Goal: Task Accomplishment & Management: Use online tool/utility

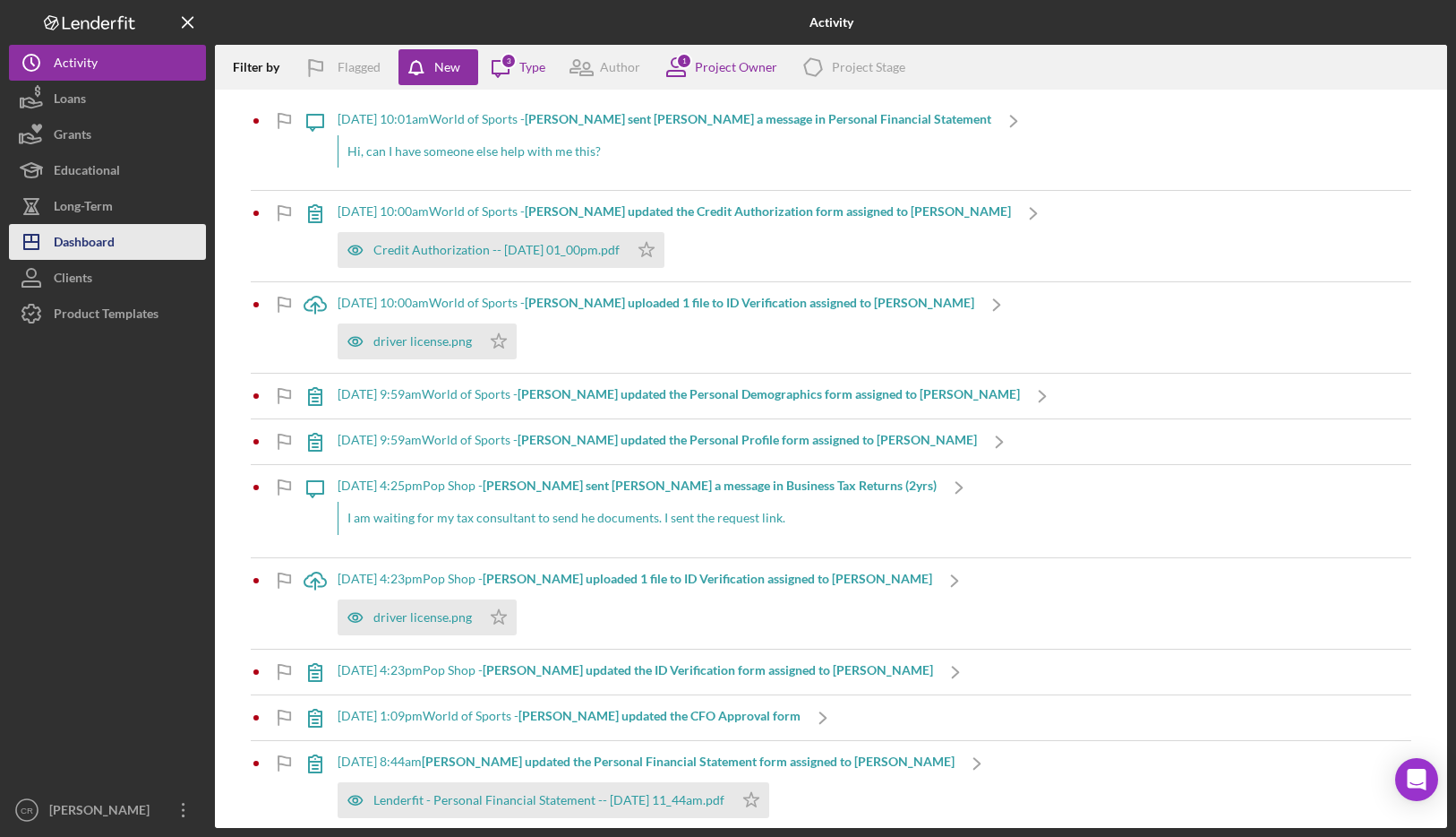
click at [102, 227] on div "Dashboard" at bounding box center [84, 244] width 61 height 40
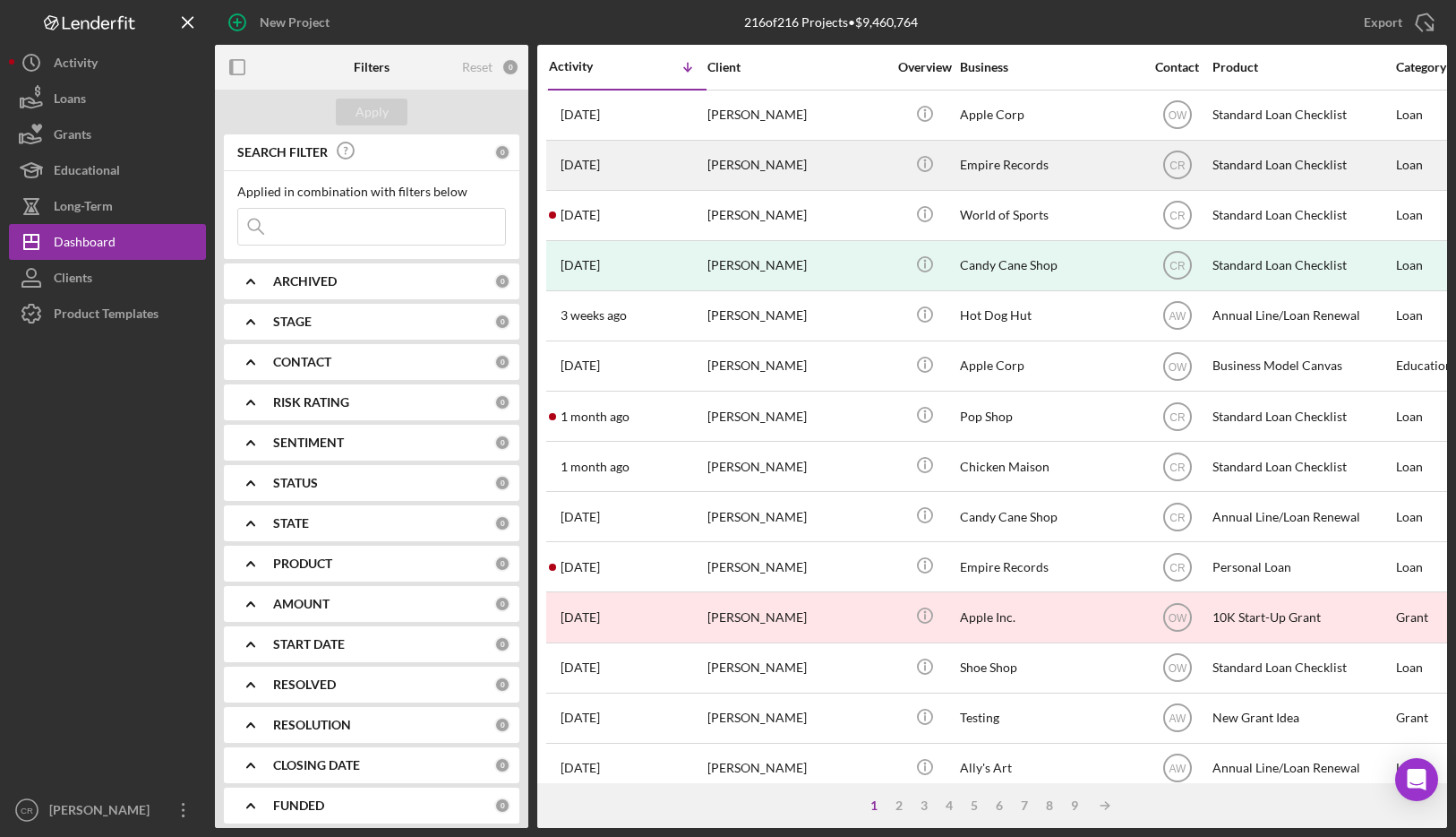
click at [833, 171] on div "[PERSON_NAME]" at bounding box center [797, 165] width 179 height 47
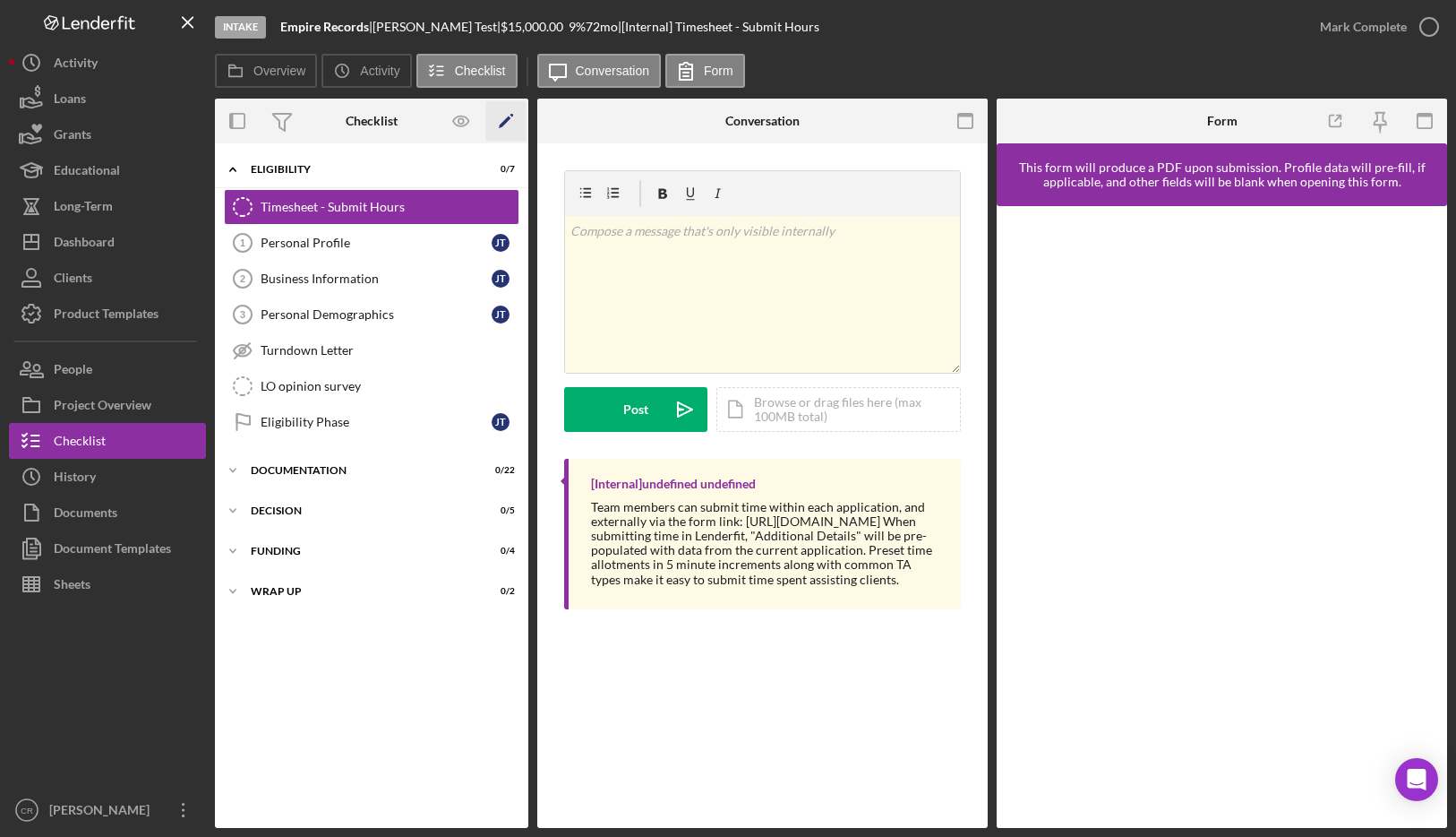
click at [520, 120] on icon "Icon/Edit" at bounding box center [506, 121] width 40 height 40
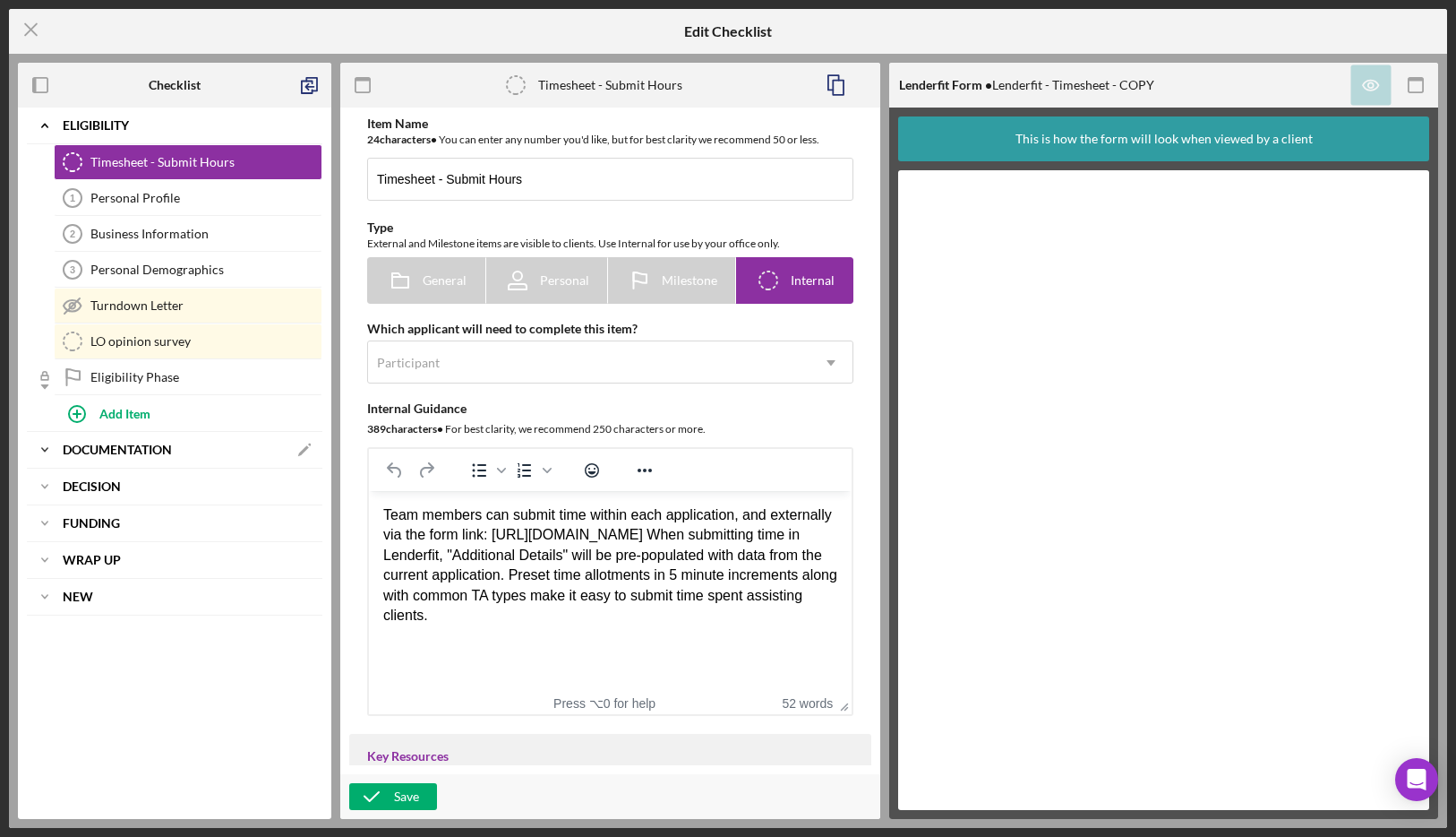
click at [172, 454] on div "Documentation" at bounding box center [174, 449] width 224 height 11
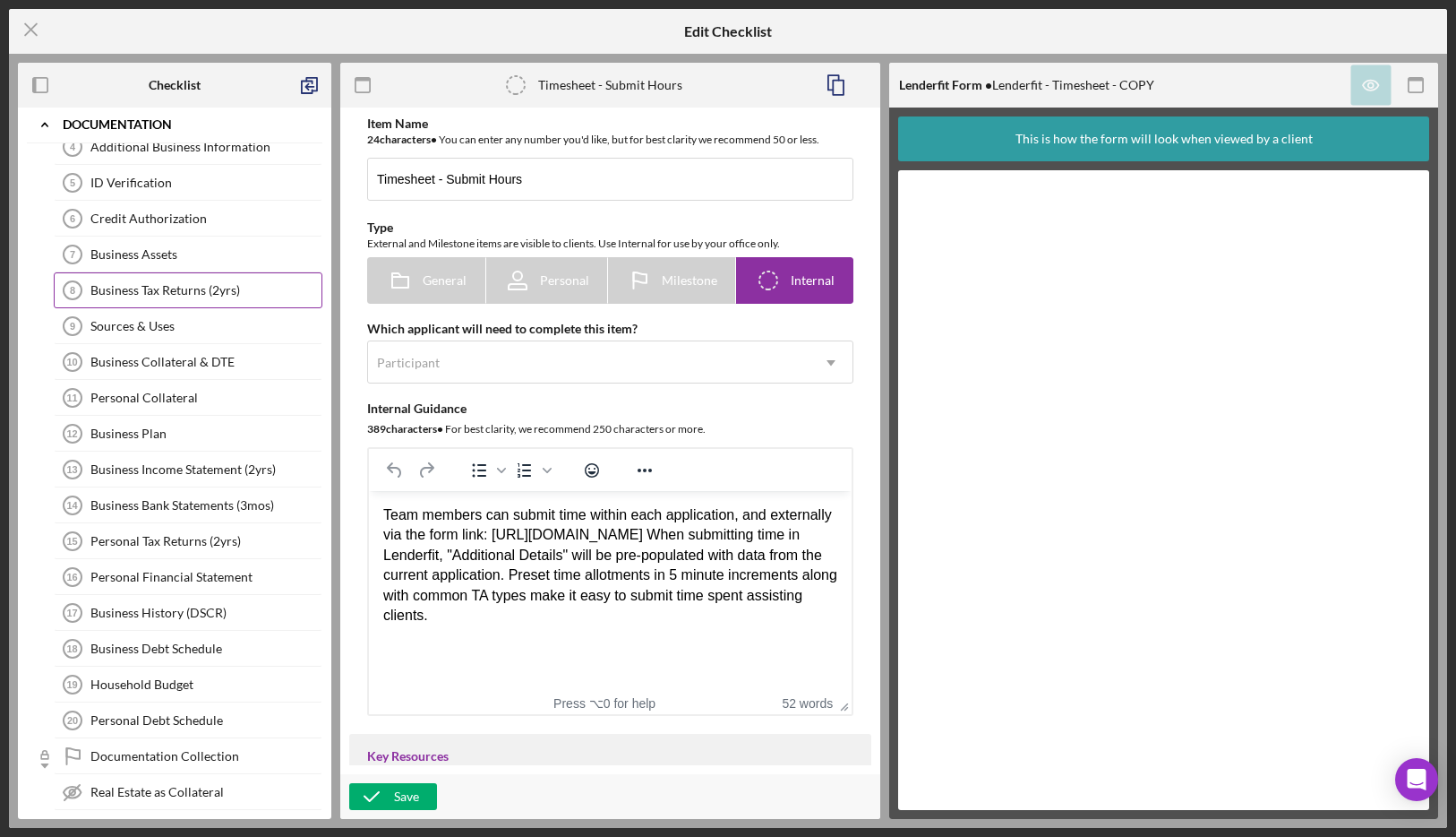
scroll to position [666, 0]
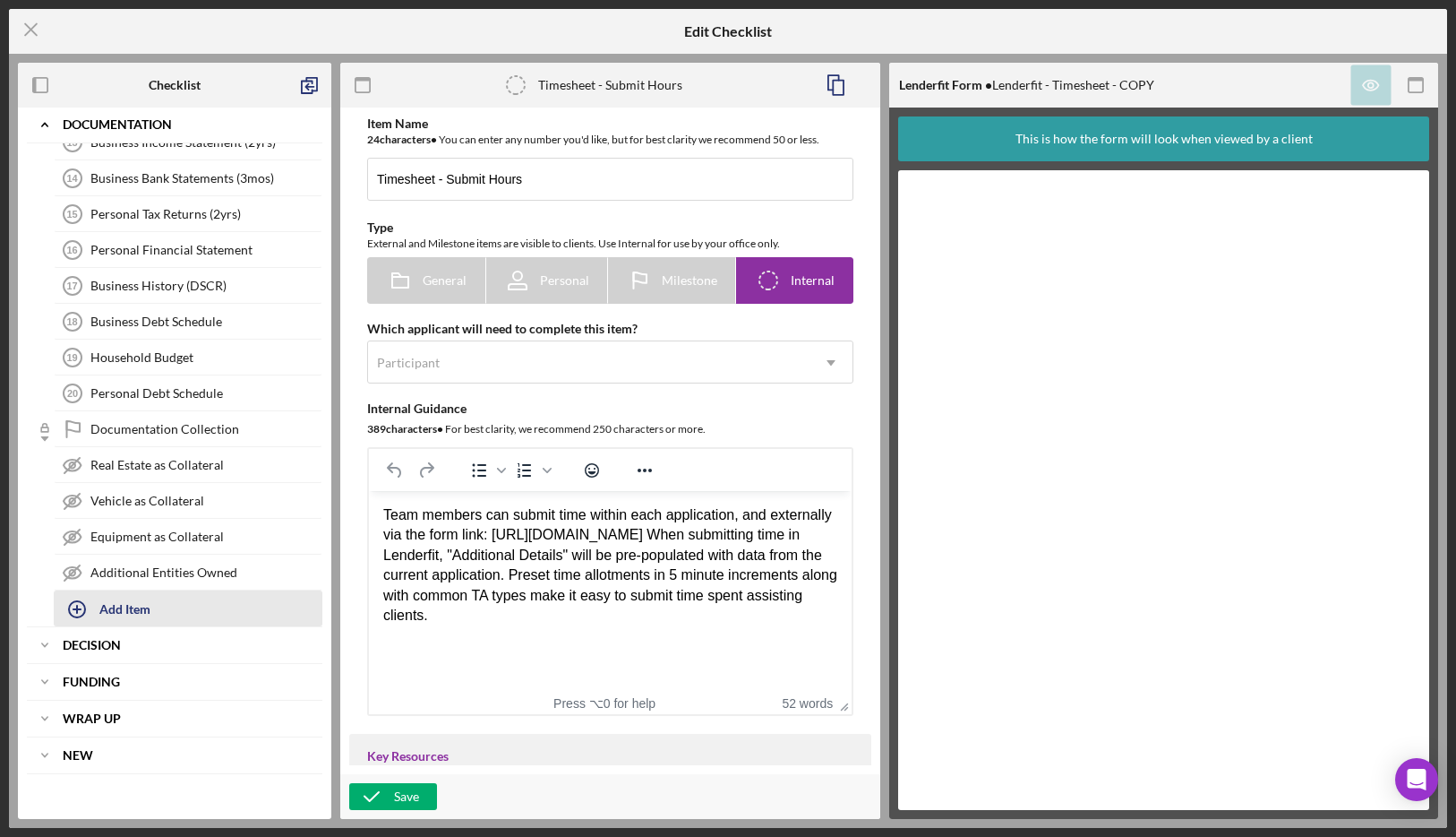
click at [139, 612] on div "Add Item" at bounding box center [124, 608] width 51 height 34
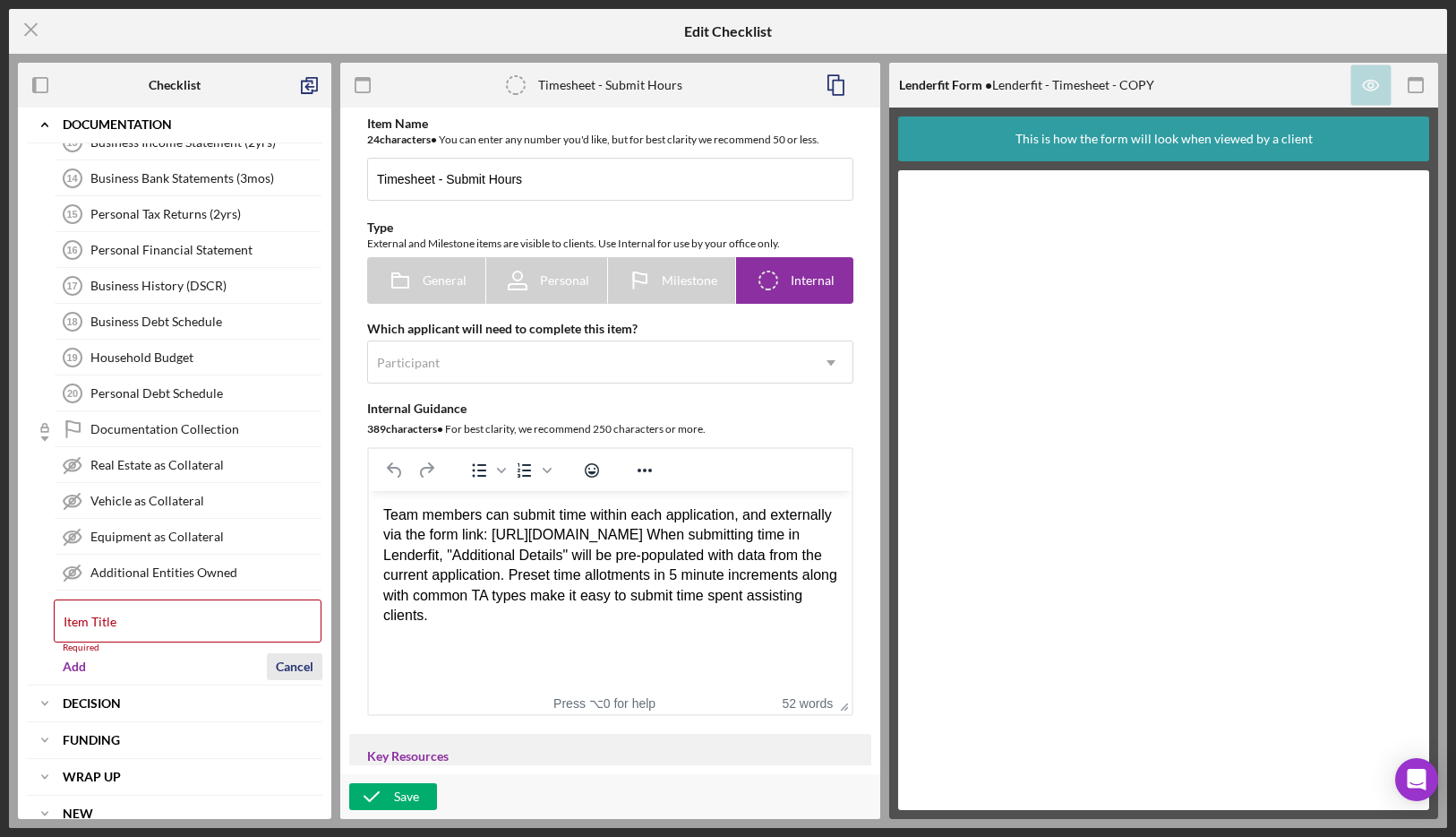
click at [297, 661] on div "Cancel" at bounding box center [295, 665] width 37 height 26
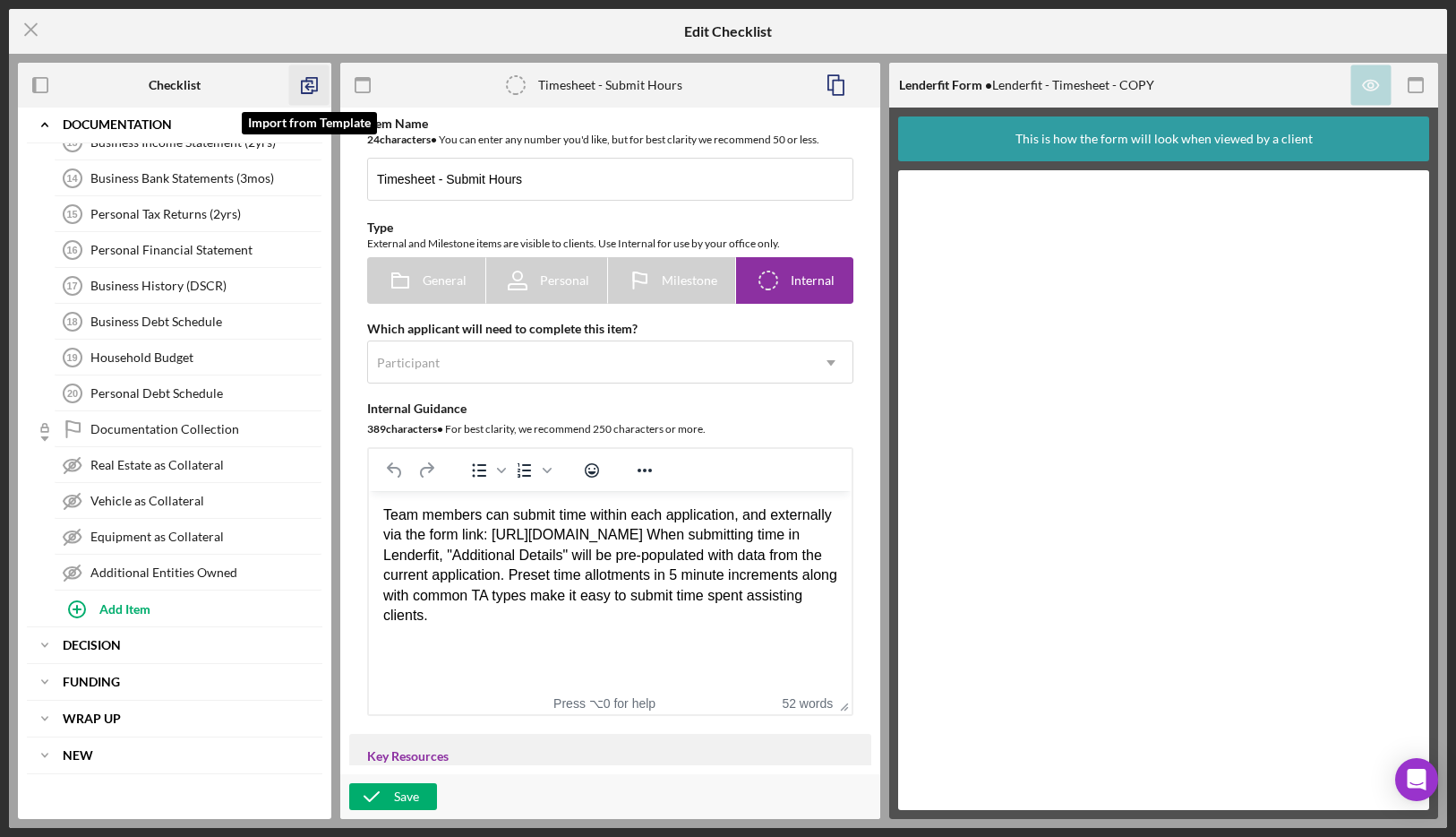
click at [308, 90] on icon "button" at bounding box center [309, 85] width 40 height 40
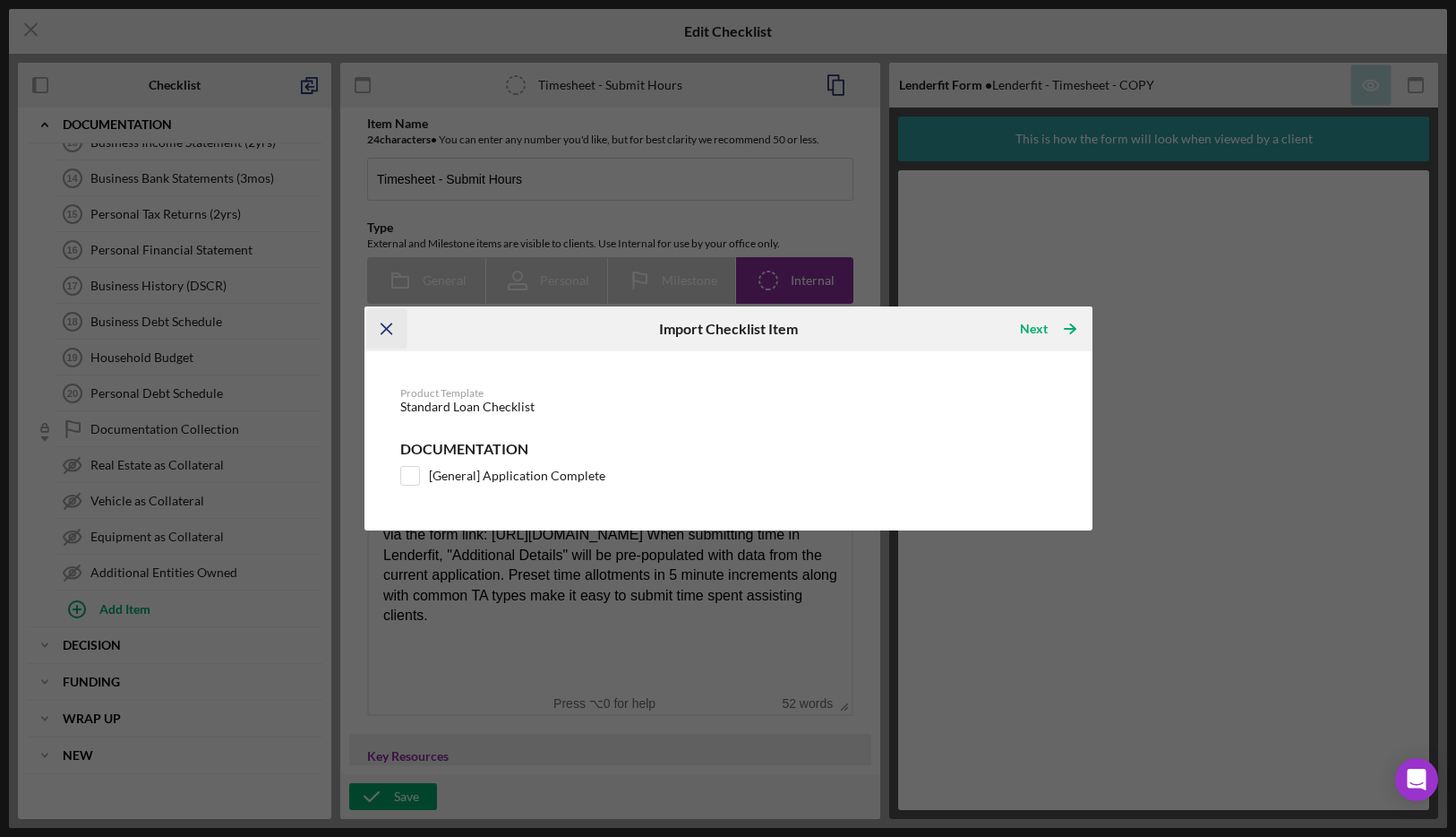
click at [386, 330] on icon "Icon/Menu Close" at bounding box center [386, 327] width 40 height 40
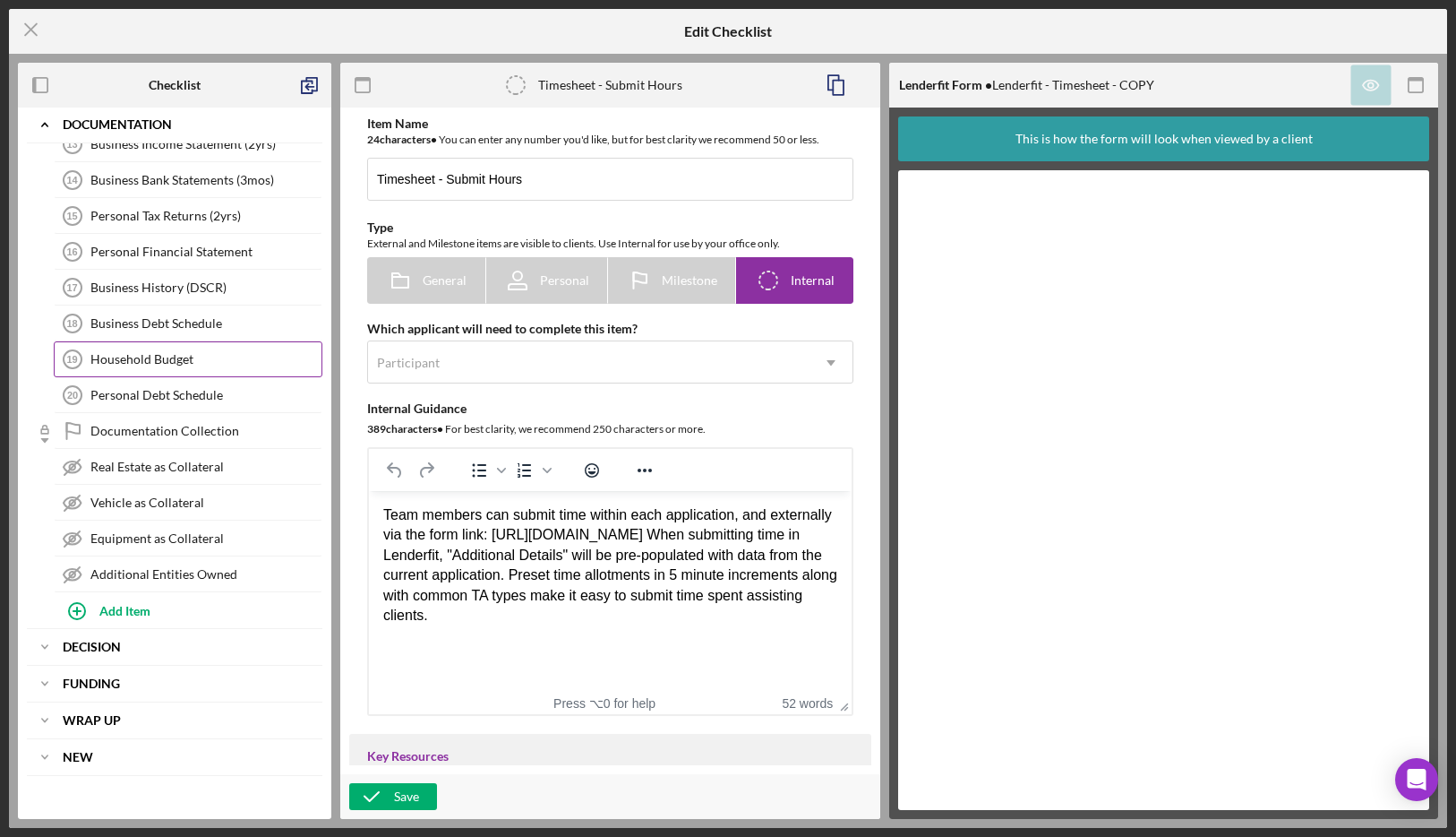
scroll to position [666, 0]
click at [315, 89] on polyline "button" at bounding box center [312, 84] width 11 height 13
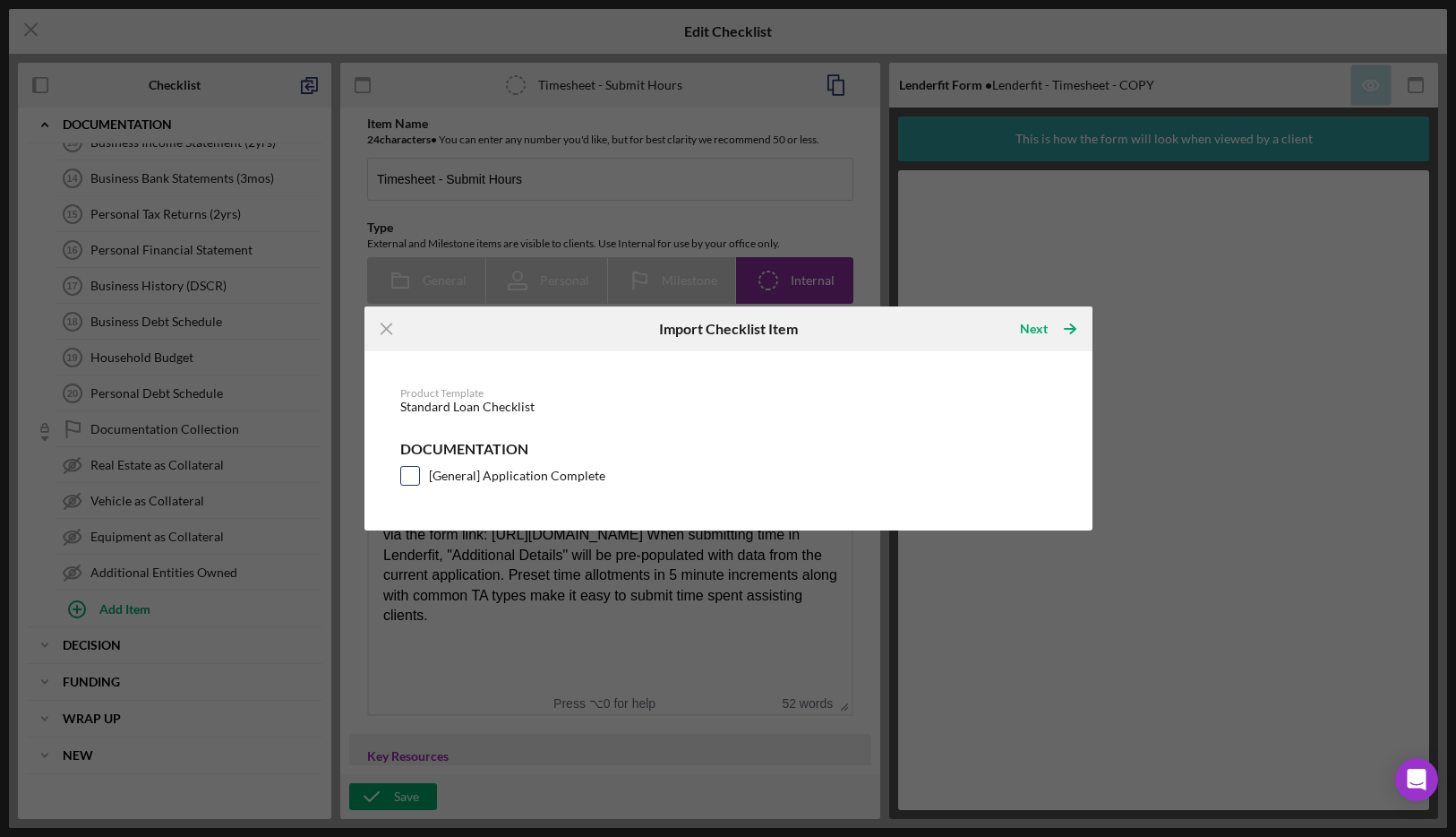
click at [403, 472] on input "[General] Application Complete" at bounding box center [410, 475] width 18 height 18
checkbox input "true"
click at [1044, 324] on div "Next" at bounding box center [1034, 328] width 27 height 36
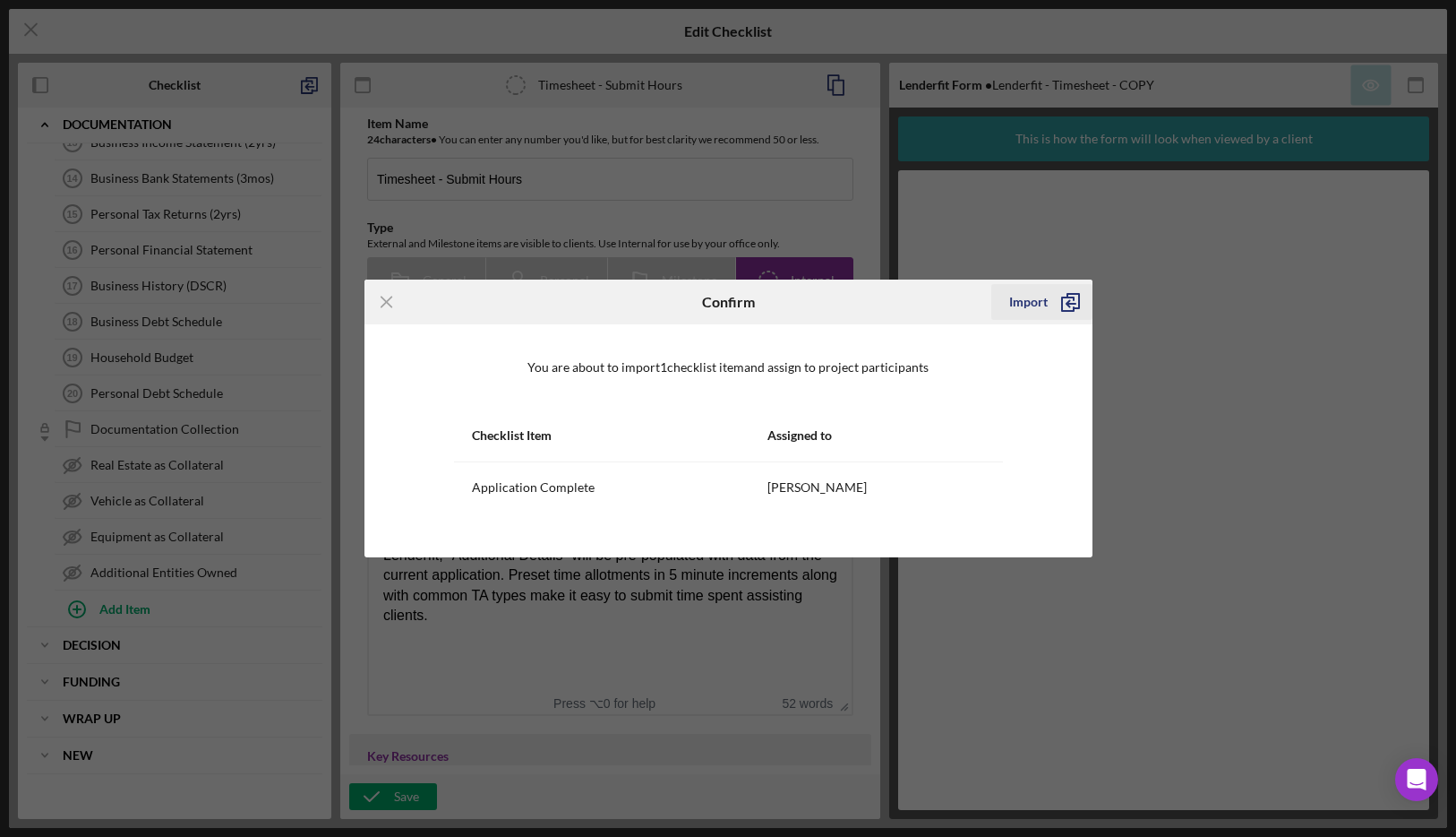
click at [1037, 304] on div "Import" at bounding box center [1028, 302] width 38 height 36
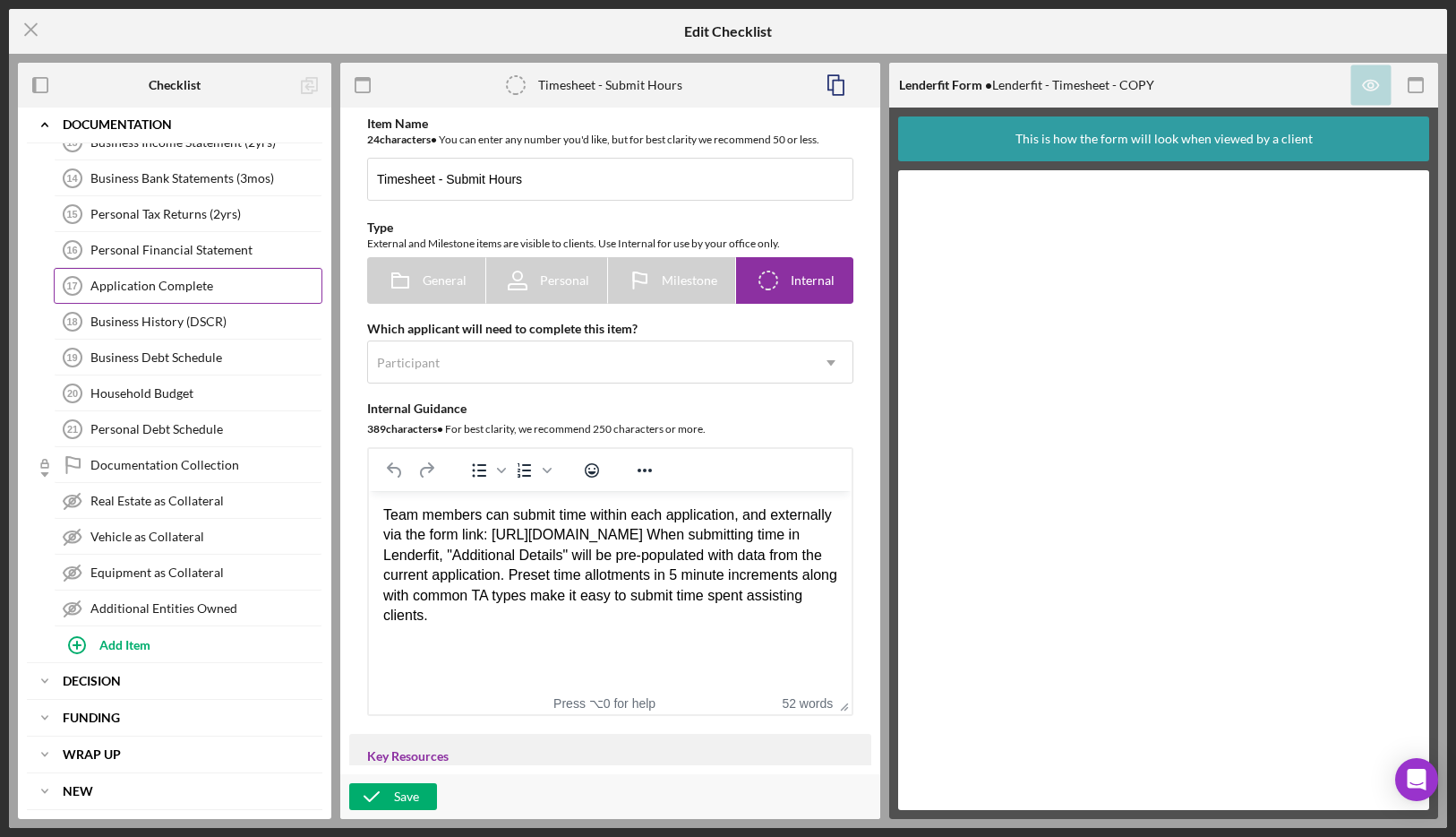
scroll to position [641, 0]
